Goal: Task Accomplishment & Management: Manage account settings

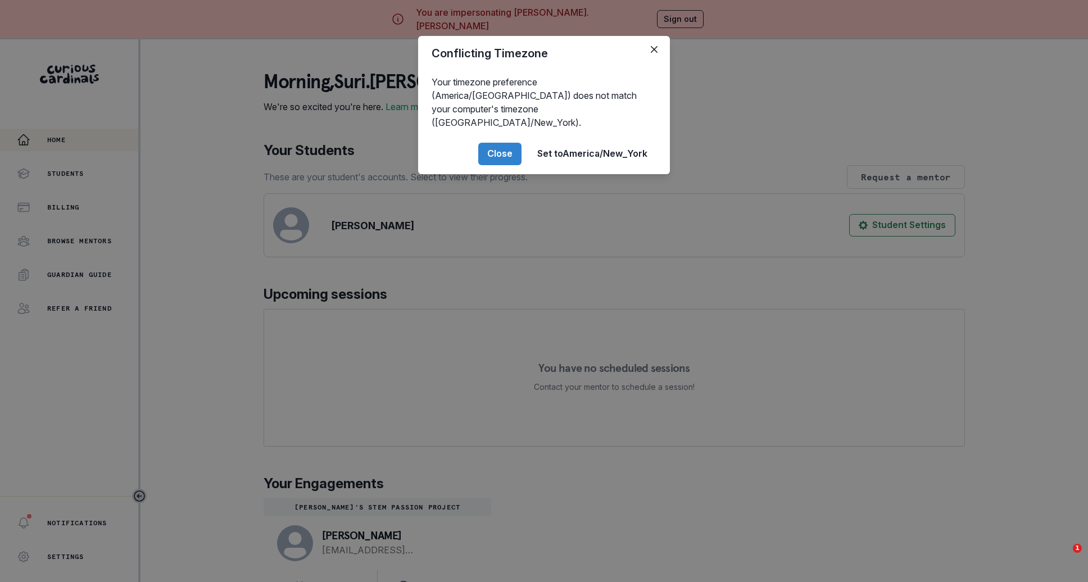
click at [259, 474] on div "Conflicting Timezone Your timezone preference (America/[GEOGRAPHIC_DATA]) does …" at bounding box center [544, 291] width 1088 height 582
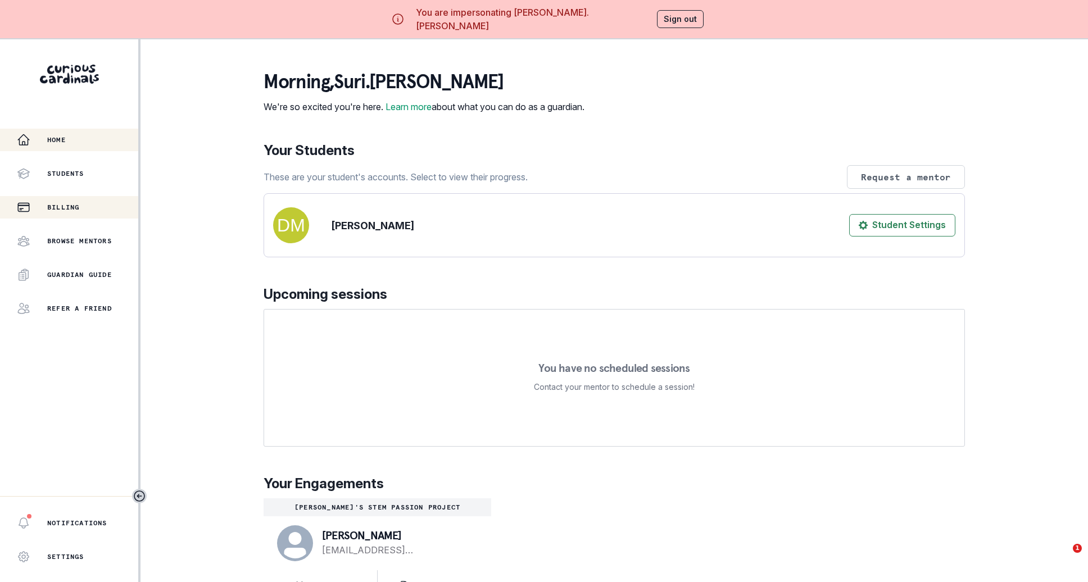
click at [70, 217] on button "Billing" at bounding box center [69, 207] width 138 height 22
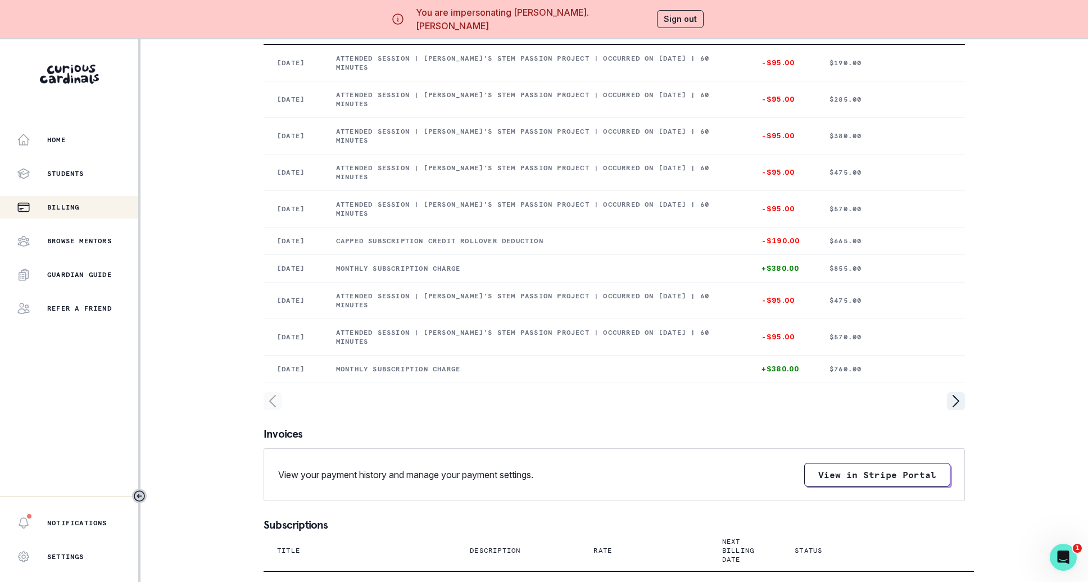
scroll to position [205, 0]
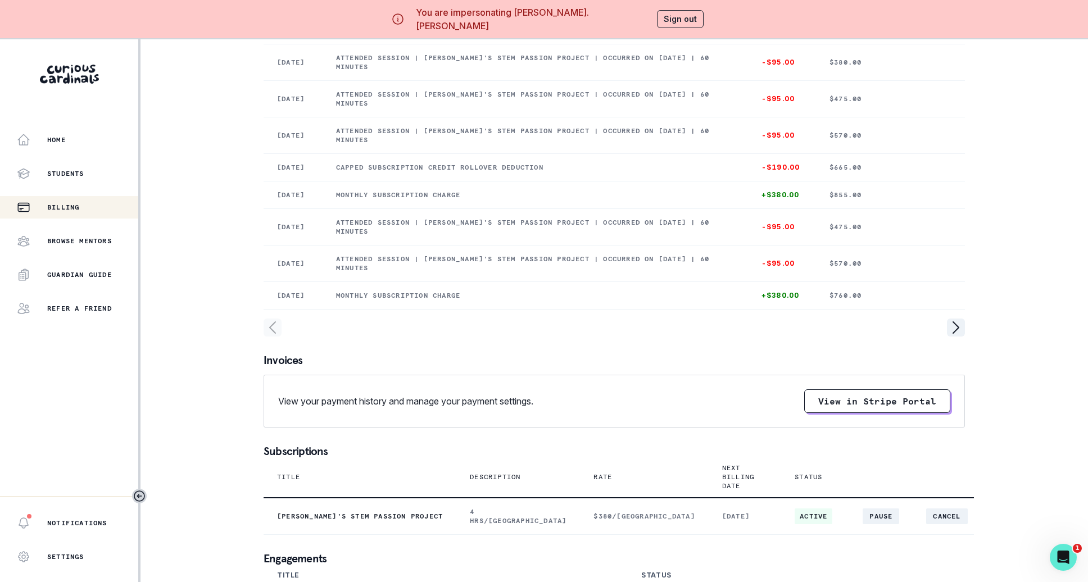
click at [936, 337] on div at bounding box center [614, 328] width 701 height 18
click at [958, 337] on icon "page right" at bounding box center [956, 328] width 18 height 18
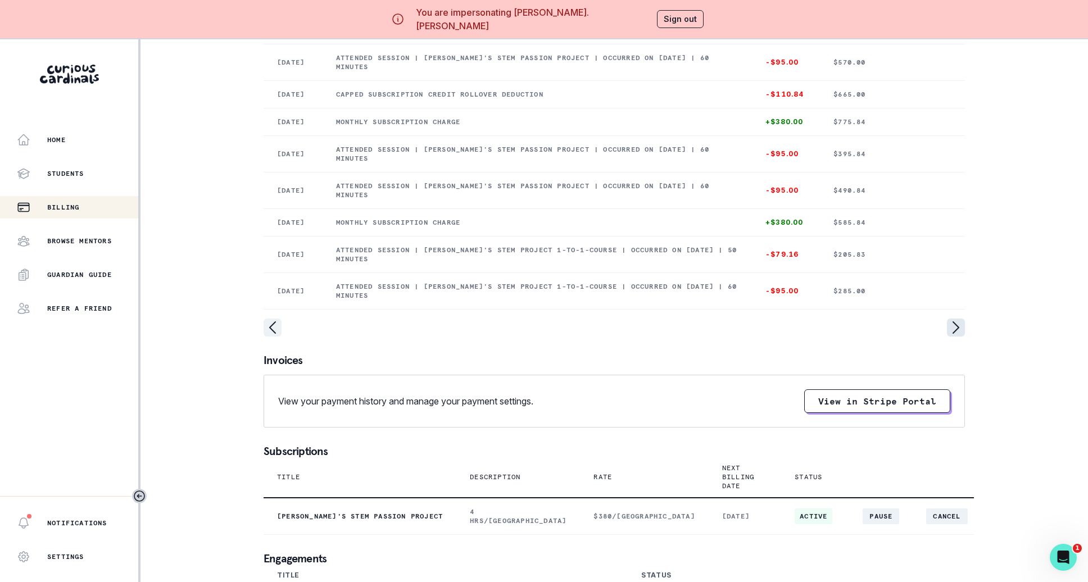
click at [958, 337] on icon "page right" at bounding box center [956, 328] width 18 height 18
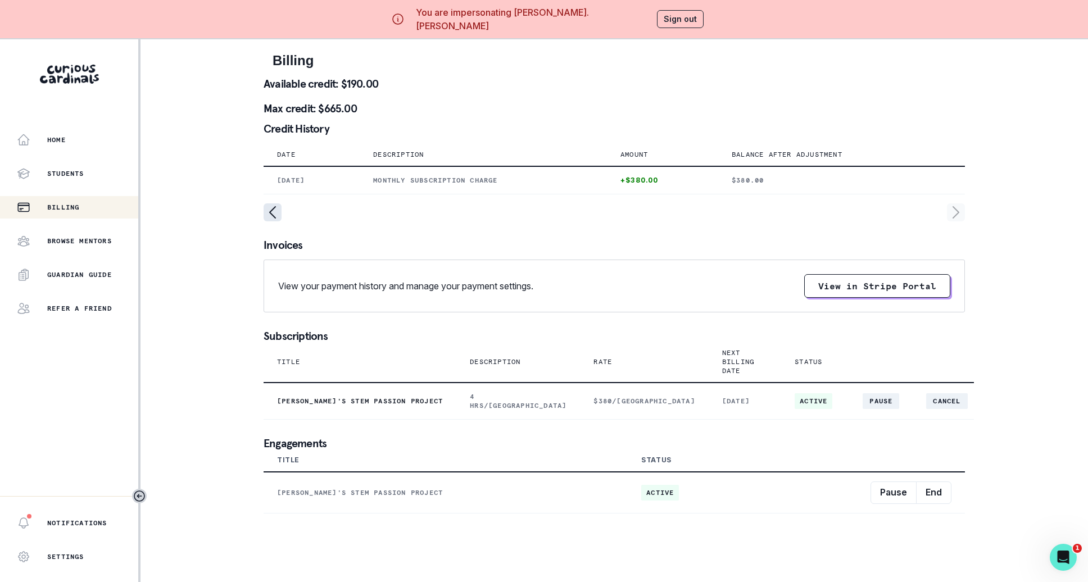
click at [281, 208] on icon "page left" at bounding box center [273, 212] width 18 height 18
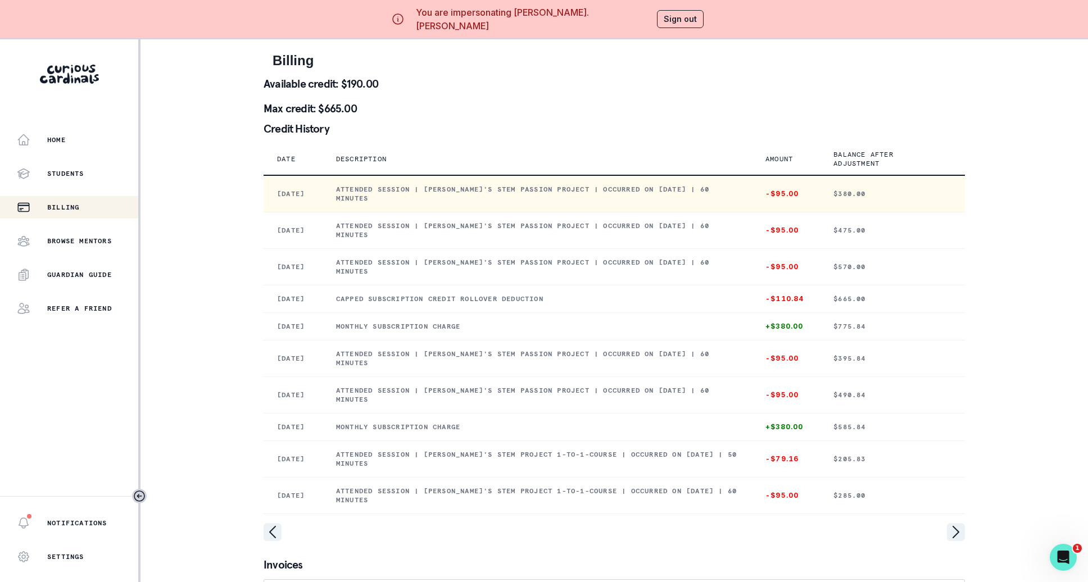
click at [278, 211] on td "[DATE]" at bounding box center [293, 193] width 59 height 37
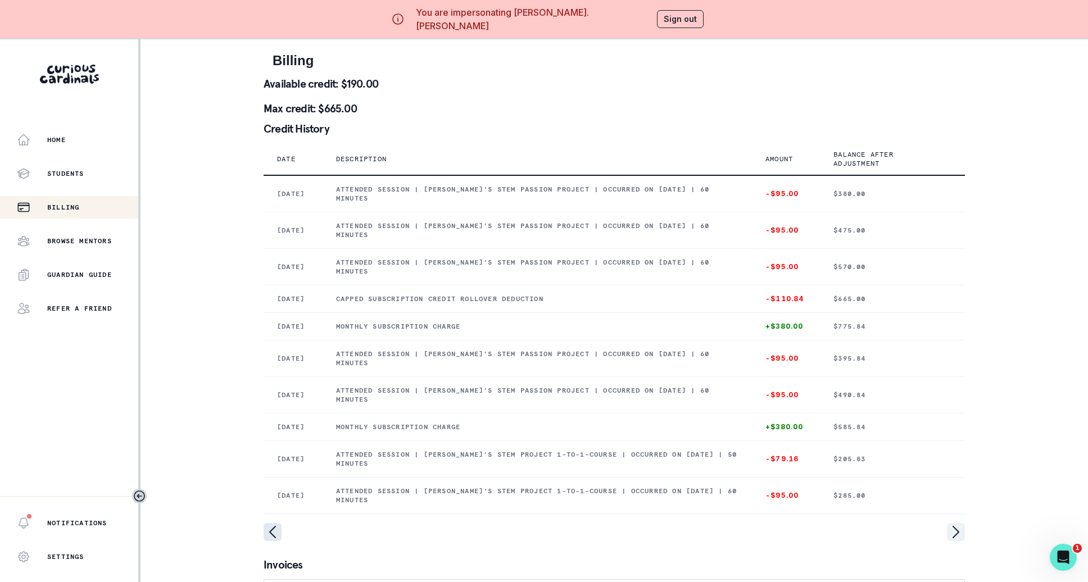
click at [278, 541] on icon "page left" at bounding box center [273, 532] width 18 height 18
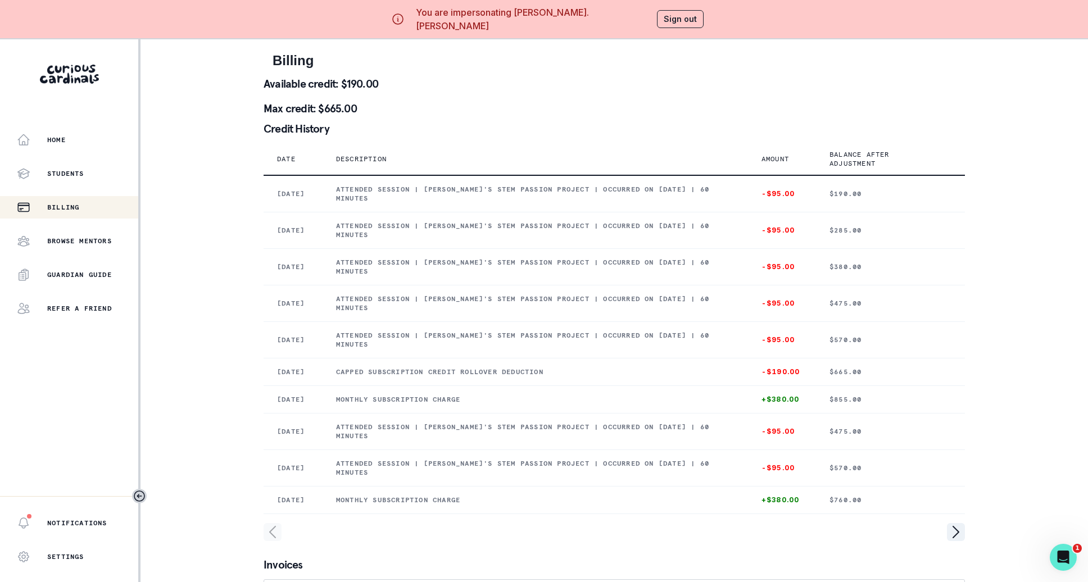
click at [278, 541] on icon "page left" at bounding box center [273, 532] width 18 height 18
click at [657, 20] on button "Sign out" at bounding box center [680, 19] width 47 height 18
